Goal: Task Accomplishment & Management: Complete application form

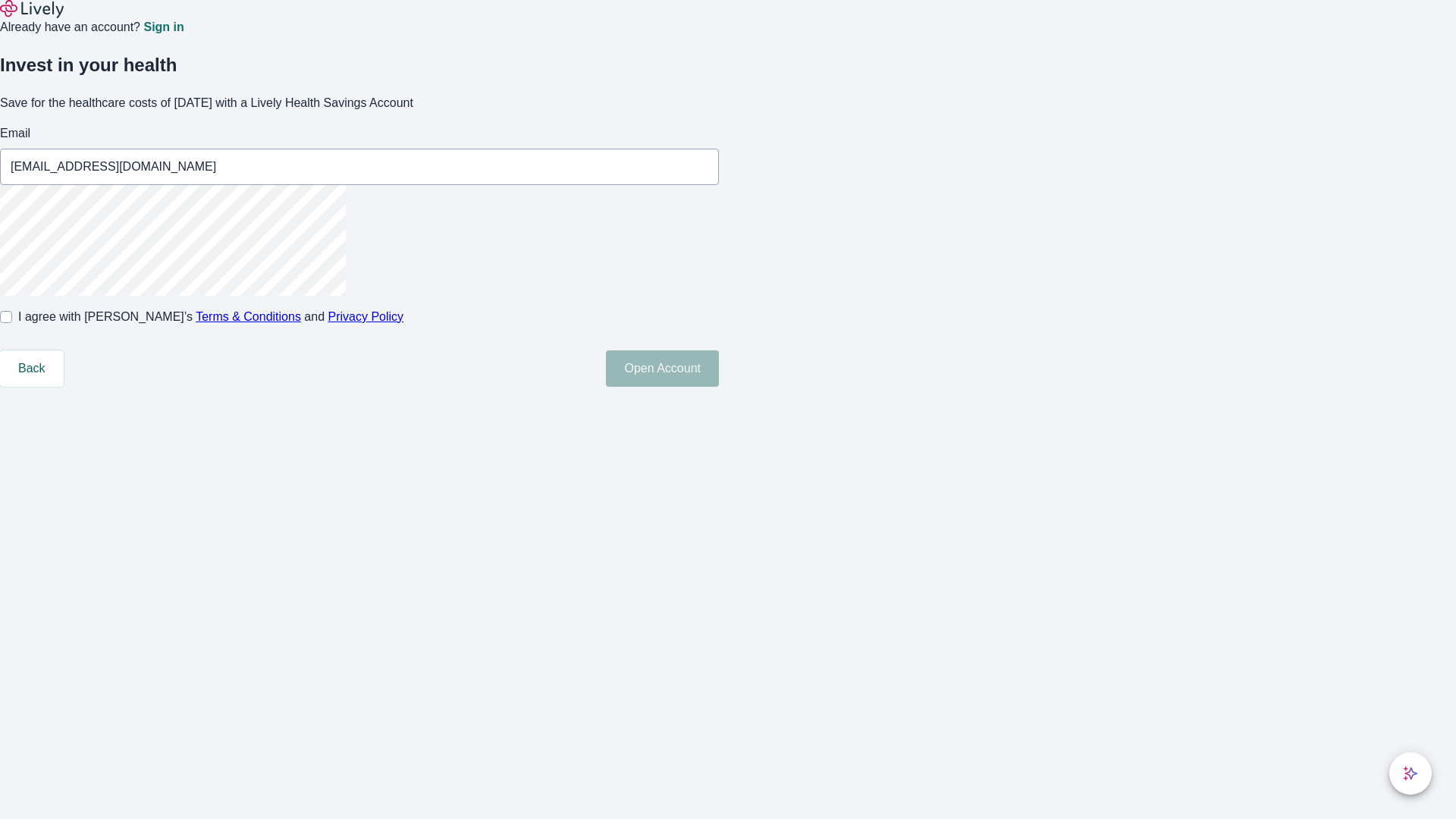
click at [12, 323] on input "I agree with Lively’s Terms & Conditions and Privacy Policy" at bounding box center [6, 317] width 12 height 12
checkbox input "true"
click at [719, 387] on button "Open Account" at bounding box center [662, 368] width 113 height 37
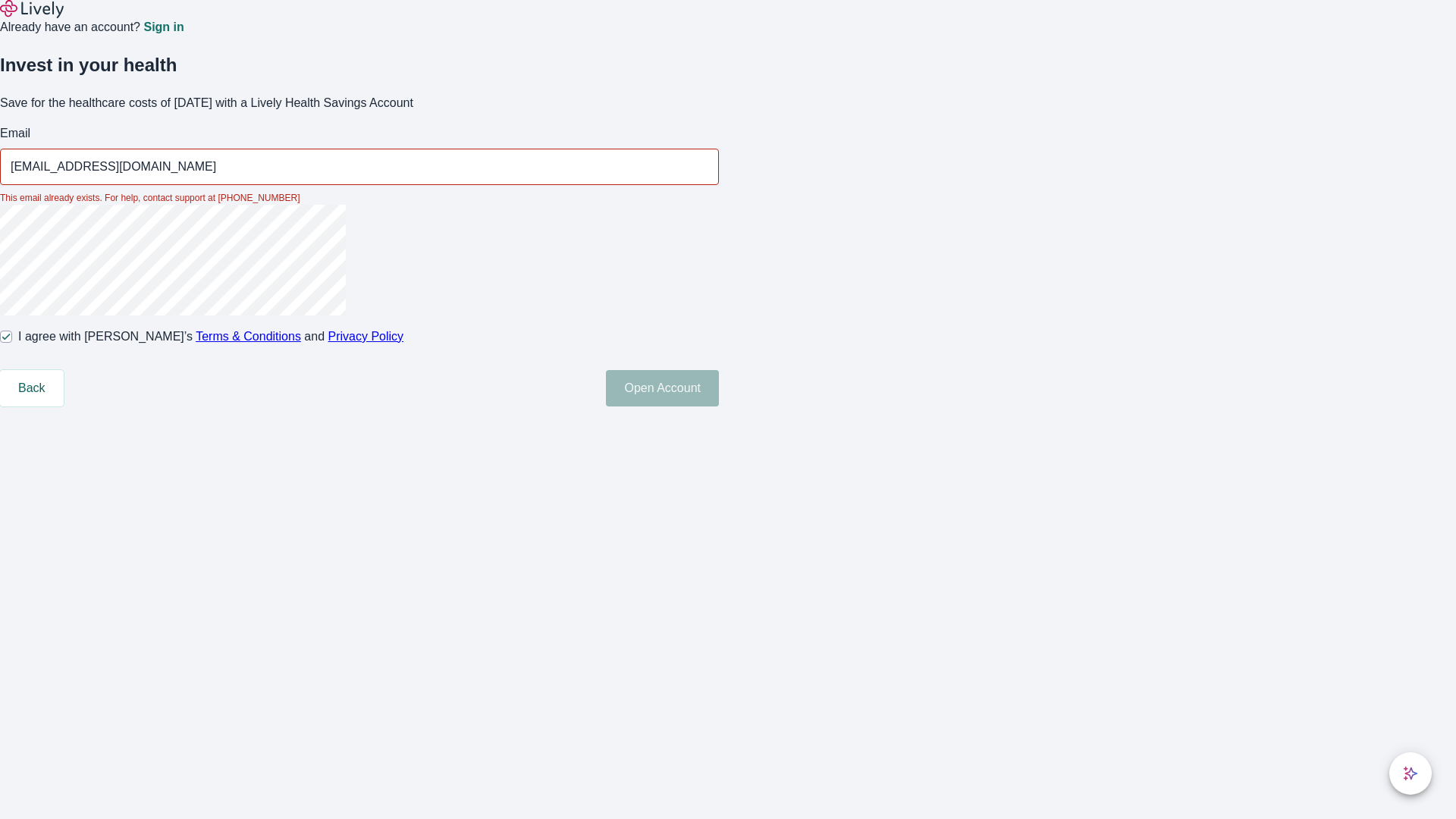
type input "[EMAIL_ADDRESS][DOMAIN_NAME]"
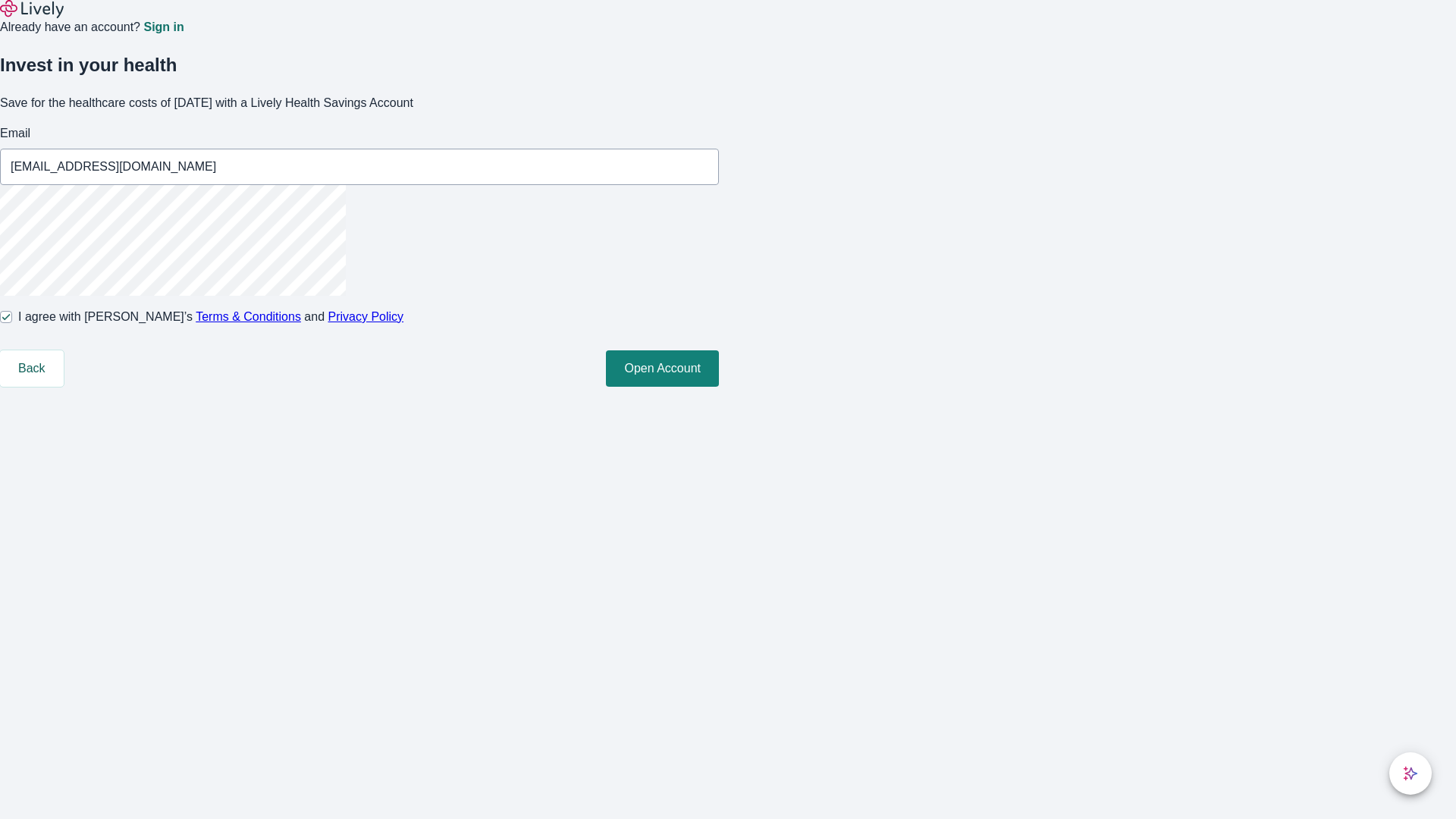
click at [12, 323] on input "I agree with Lively’s Terms & Conditions and Privacy Policy" at bounding box center [6, 317] width 12 height 12
checkbox input "false"
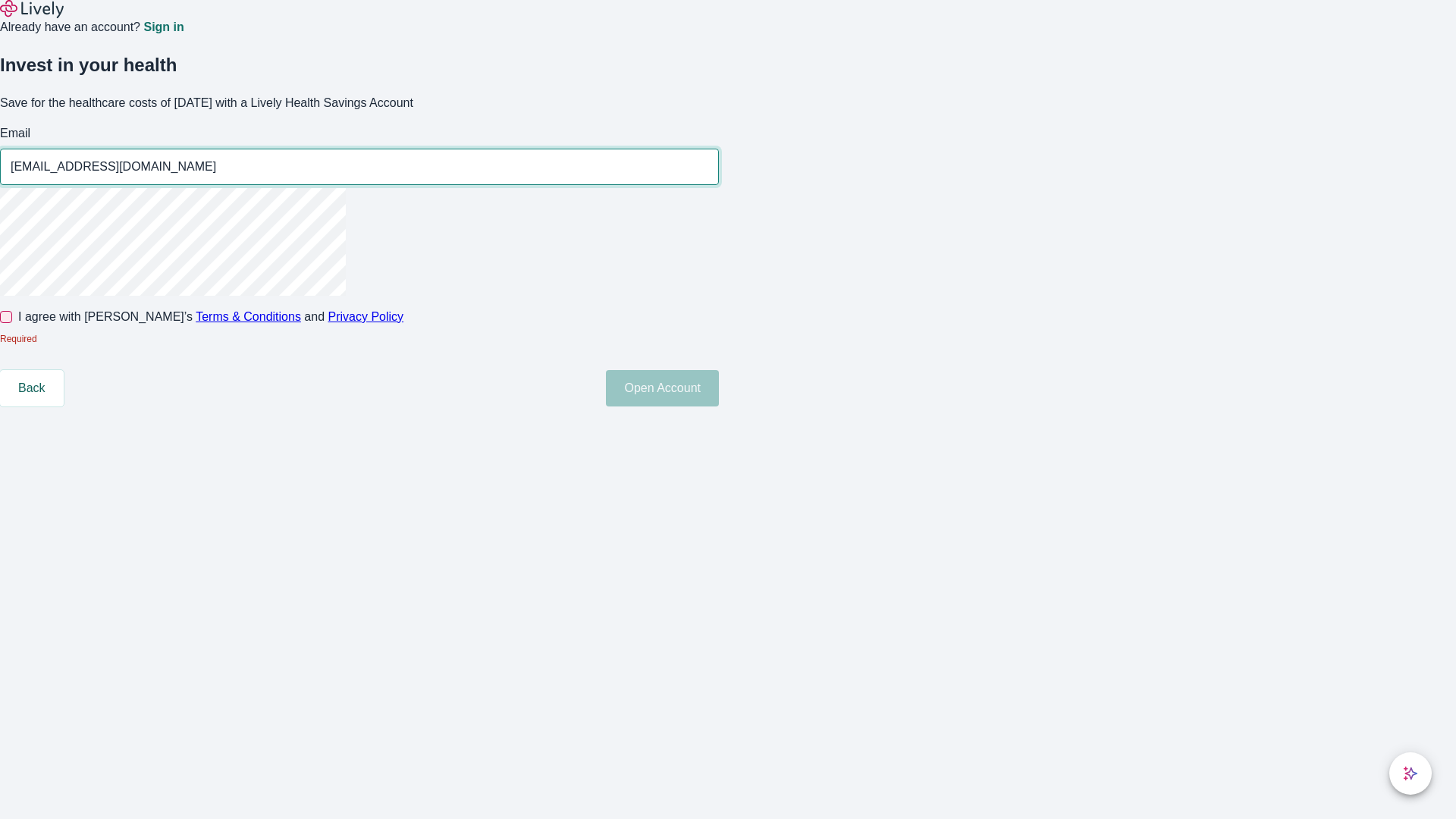
type input "[EMAIL_ADDRESS][DOMAIN_NAME]"
click at [12, 323] on input "I agree with Lively’s Terms & Conditions and Privacy Policy" at bounding box center [6, 317] width 12 height 12
checkbox input "true"
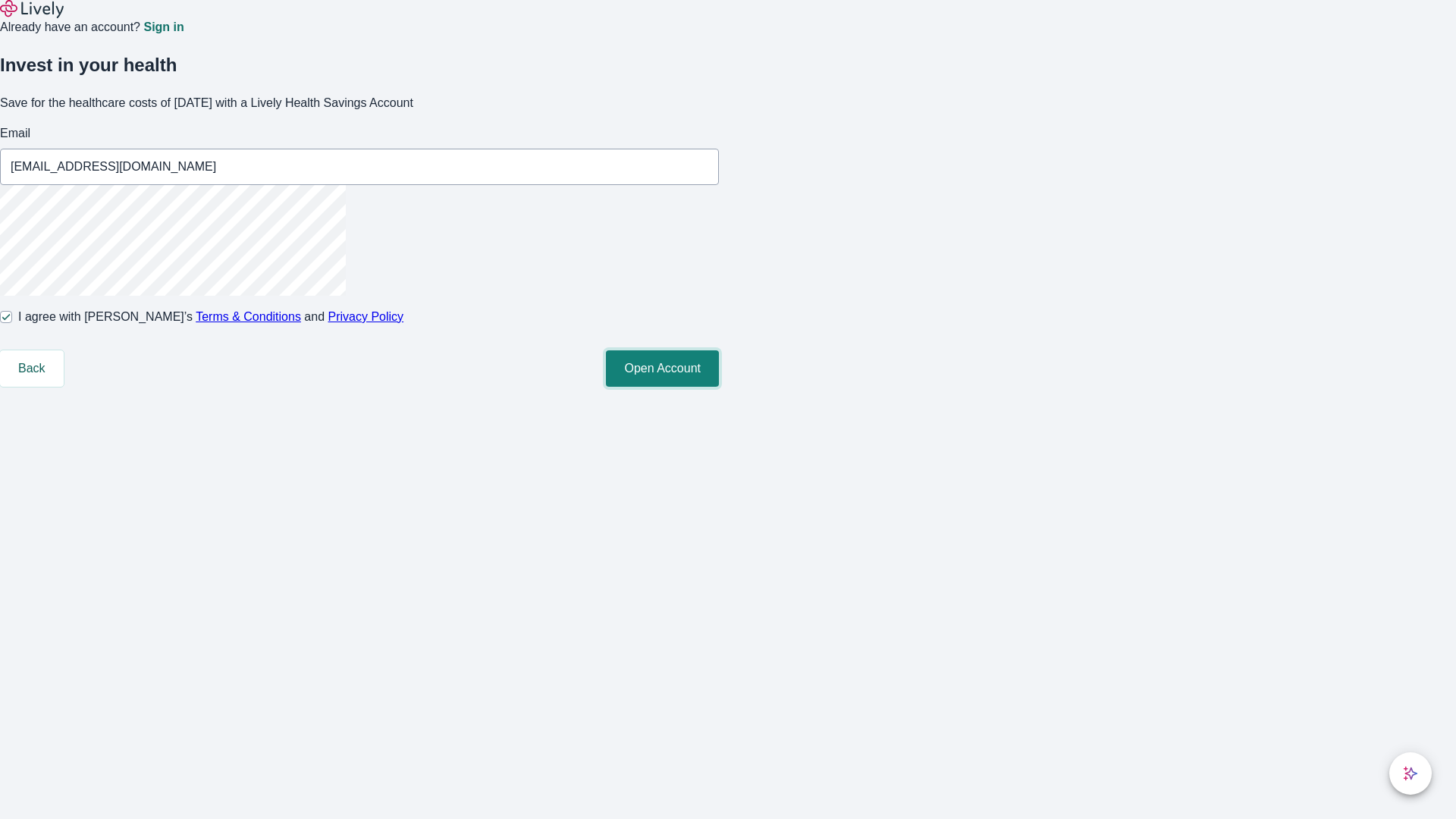
click at [719, 387] on button "Open Account" at bounding box center [662, 368] width 113 height 37
